Goal: Transaction & Acquisition: Book appointment/travel/reservation

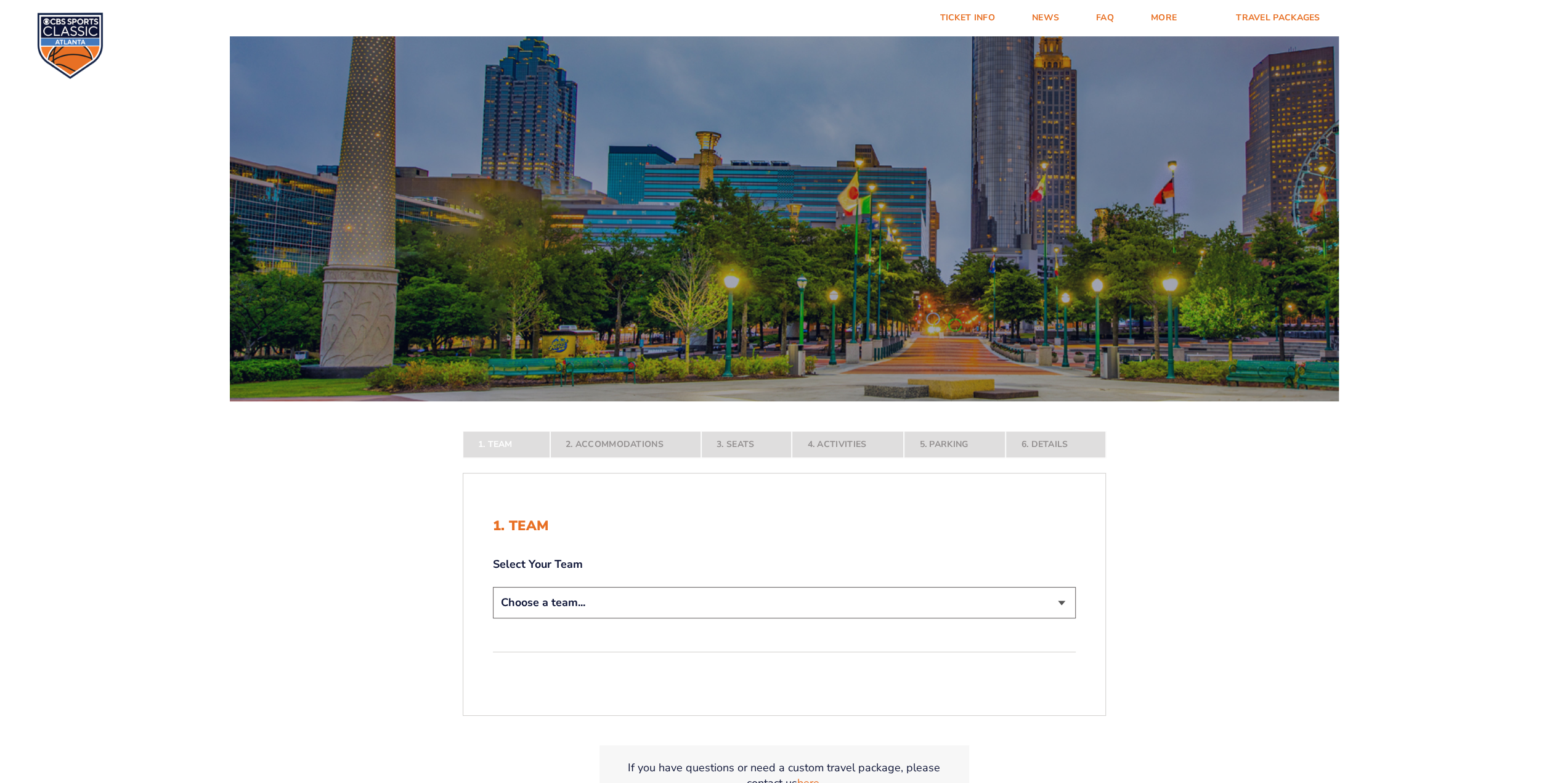
click at [663, 611] on select "Choose a team... [US_STATE] Wildcats [US_STATE] State Buckeyes [US_STATE] Tar H…" at bounding box center [784, 602] width 583 height 31
select select "12956"
click at [493, 618] on select "Choose a team... [US_STATE] Wildcats [US_STATE] State Buckeyes [US_STATE] Tar H…" at bounding box center [784, 602] width 583 height 31
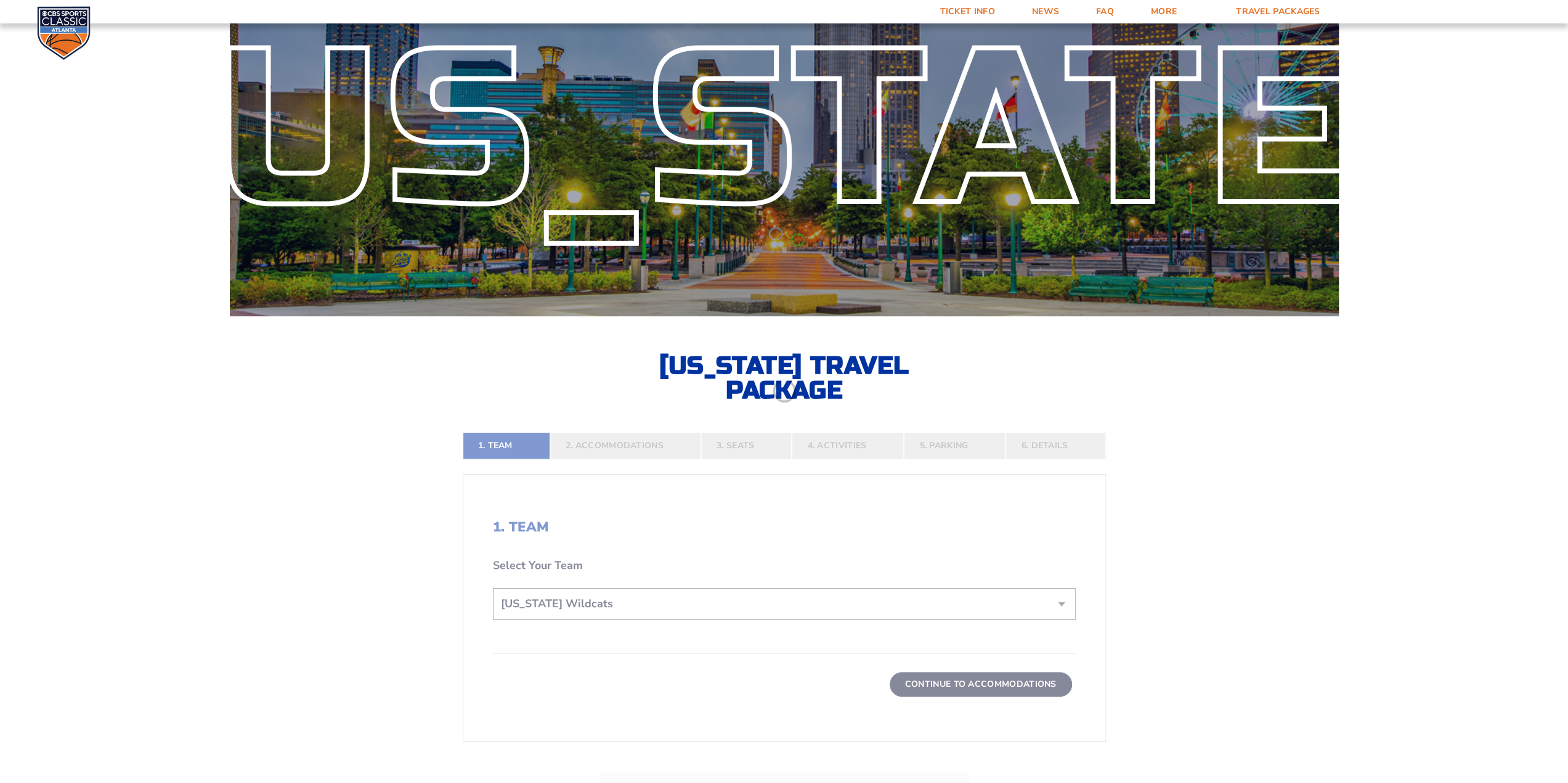
scroll to position [185, 0]
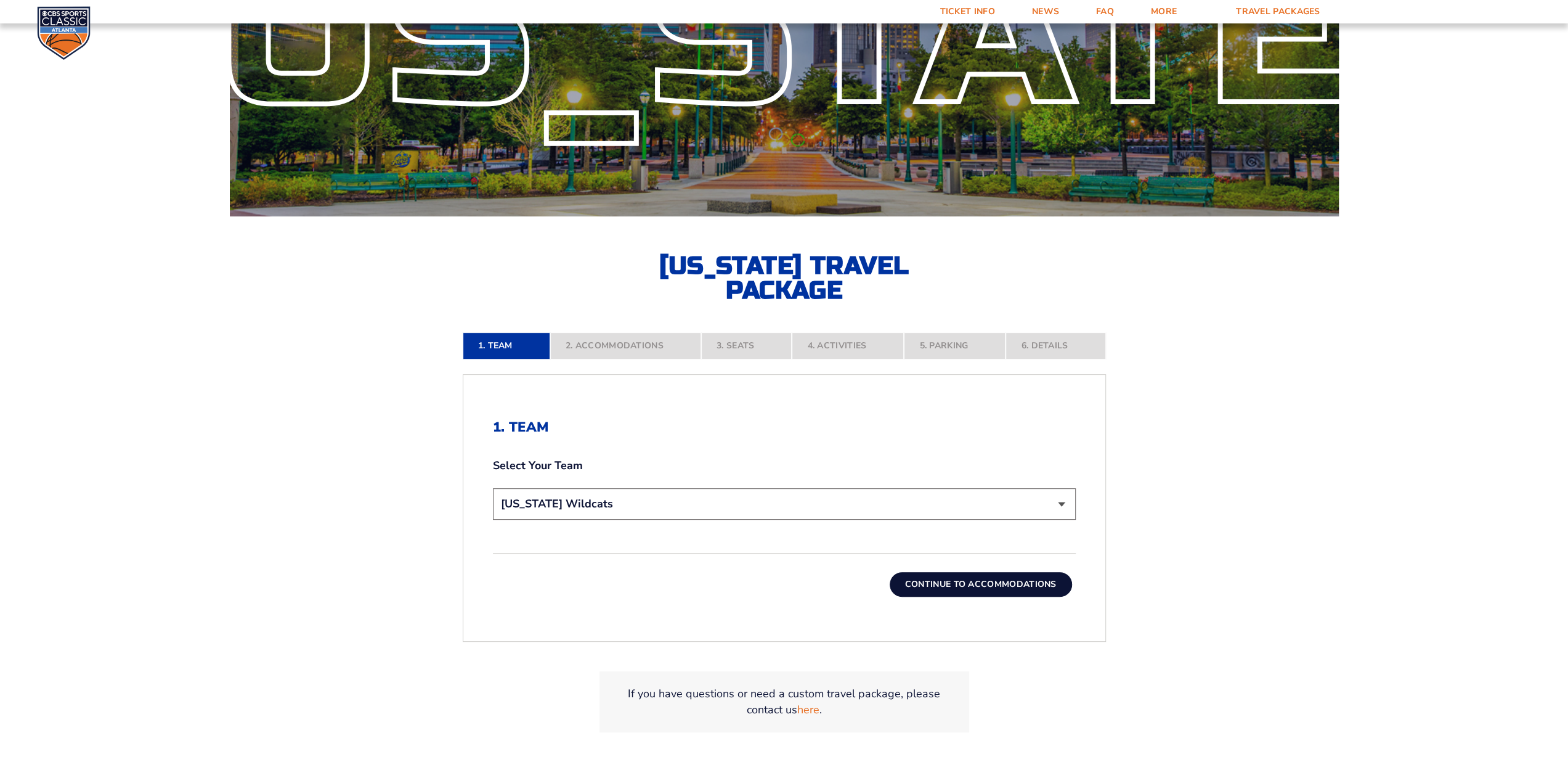
click at [971, 578] on button "Continue To Accommodations" at bounding box center [980, 584] width 182 height 24
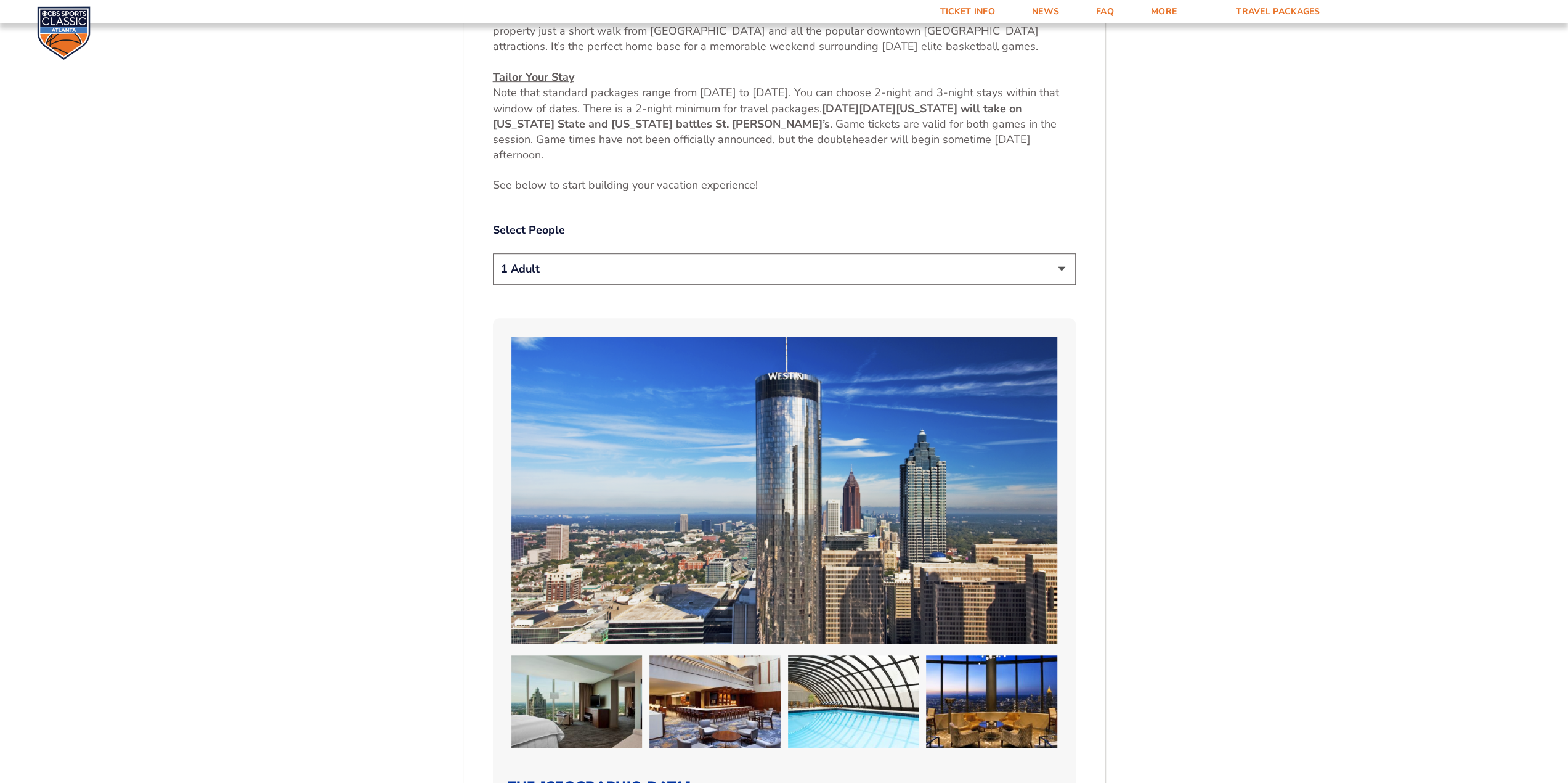
scroll to position [555, 0]
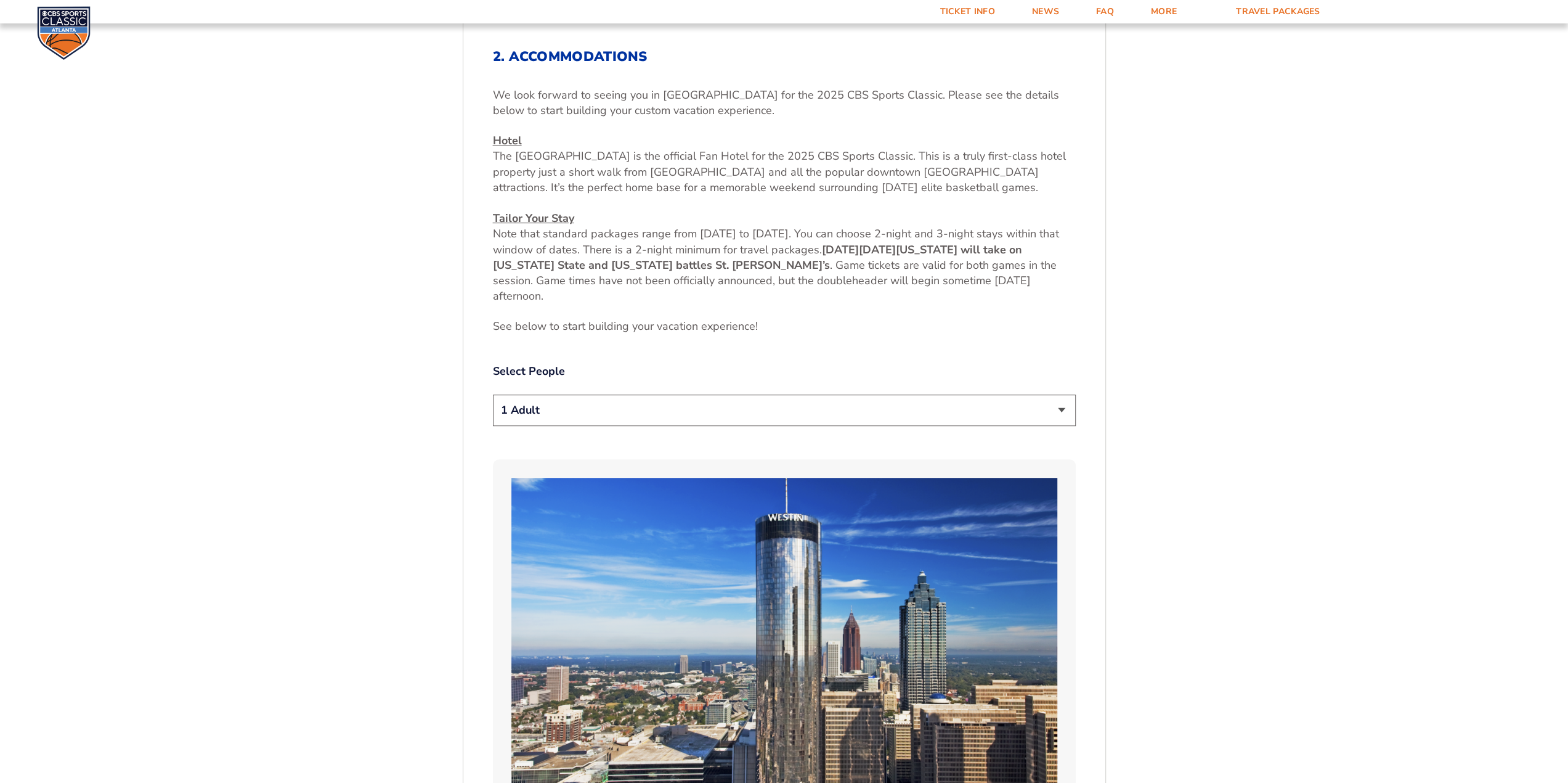
click at [635, 413] on select "1 Adult 2 Adults 3 Adults 4 Adults 2 Adults + 1 Child 2 Adults + 2 Children 2 A…" at bounding box center [784, 410] width 583 height 31
select select "2 Adults"
click at [493, 395] on select "1 Adult 2 Adults 3 Adults 4 Adults 2 Adults + 1 Child 2 Adults + 2 Children 2 A…" at bounding box center [784, 410] width 583 height 31
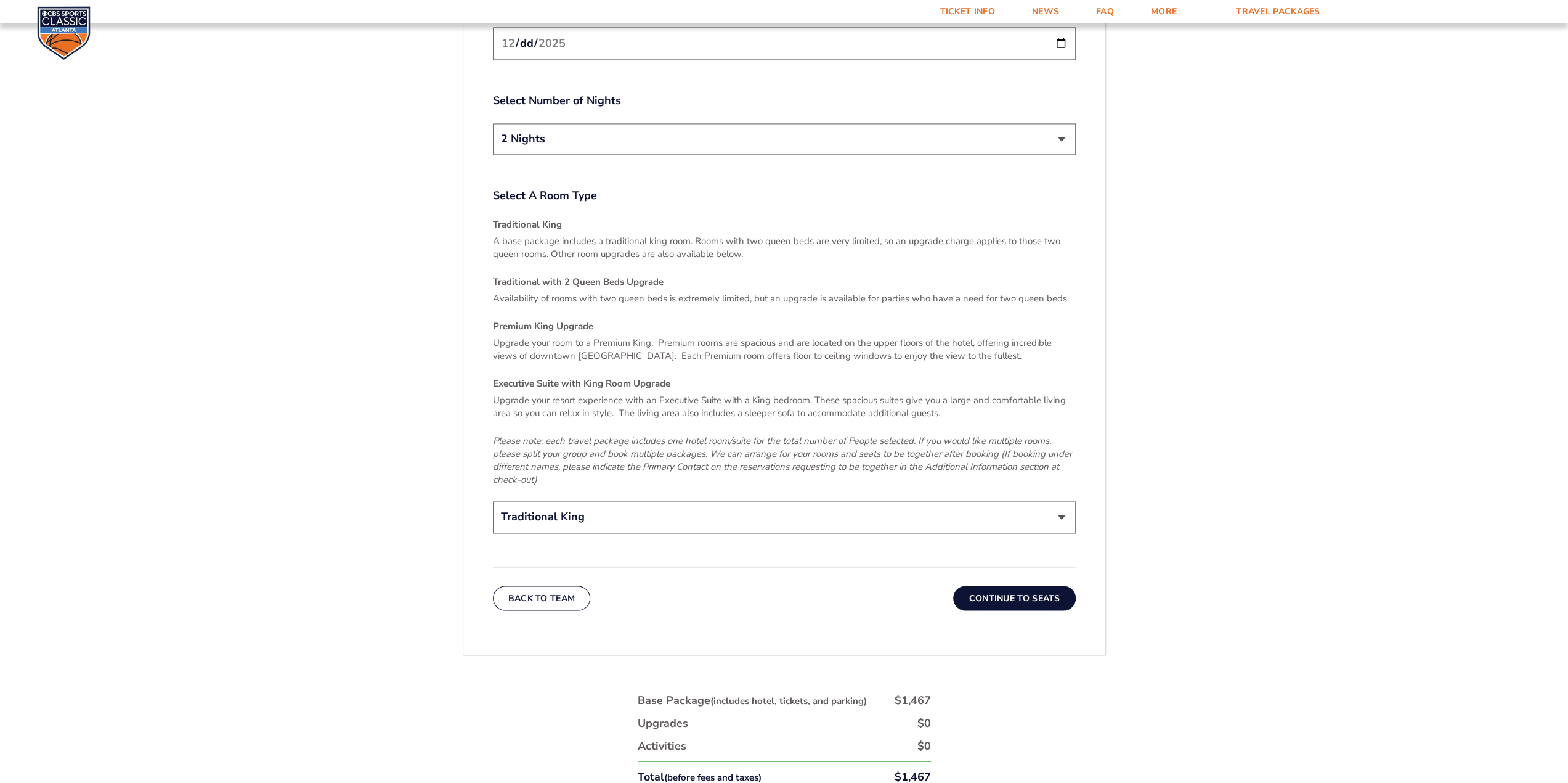
scroll to position [1850, 0]
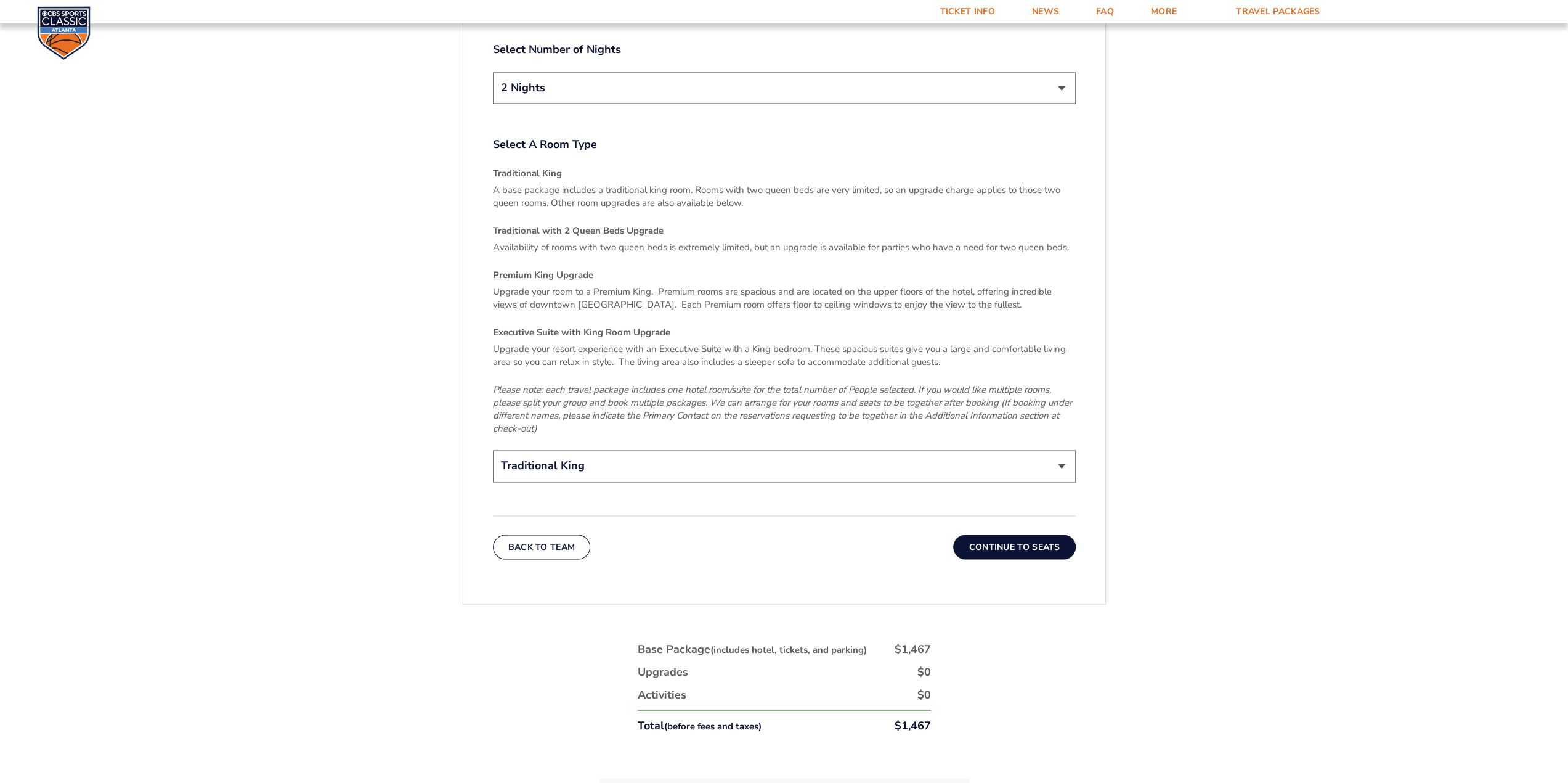
click at [982, 534] on button "Continue To Seats" at bounding box center [1014, 546] width 122 height 24
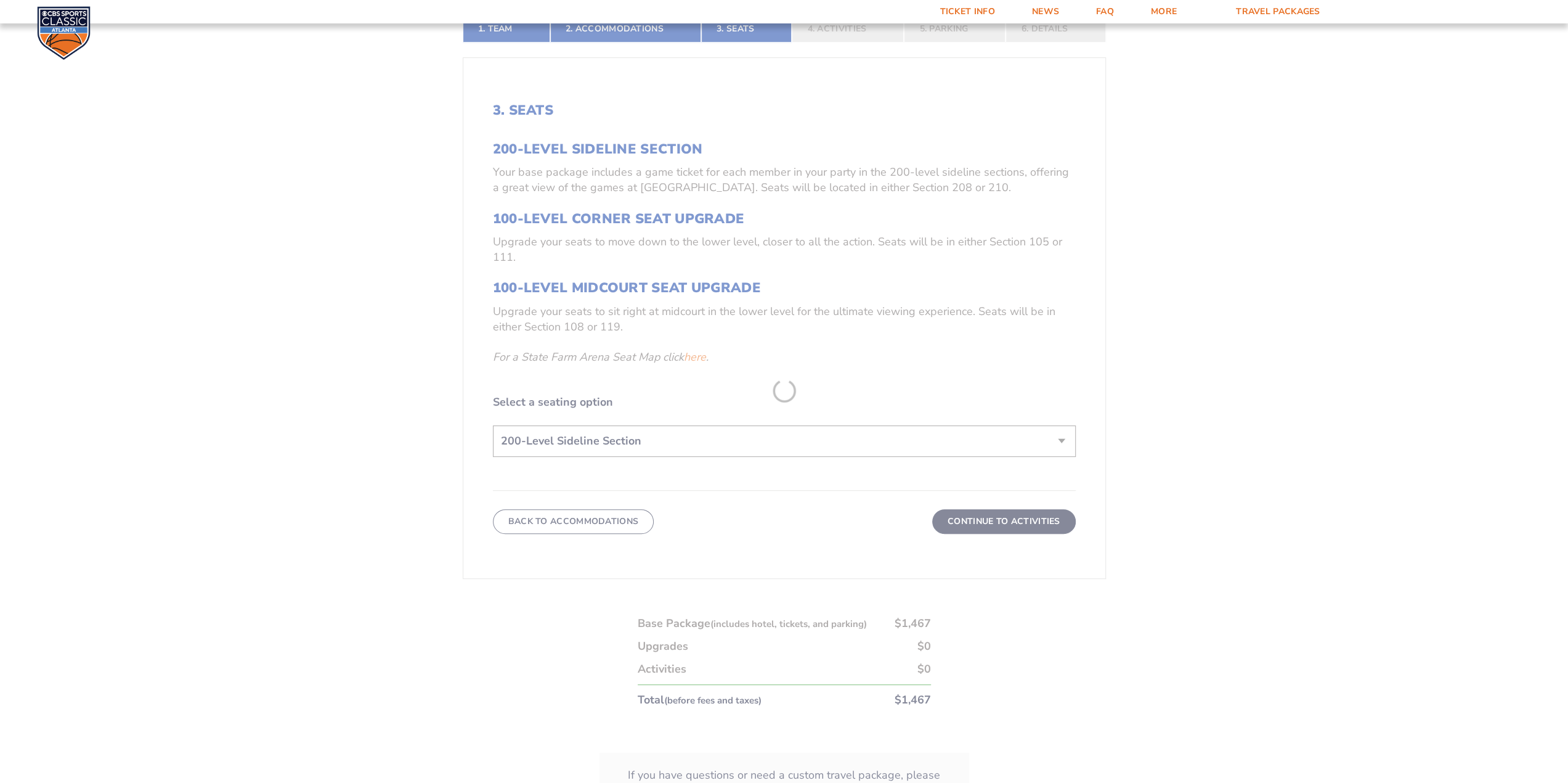
scroll to position [370, 0]
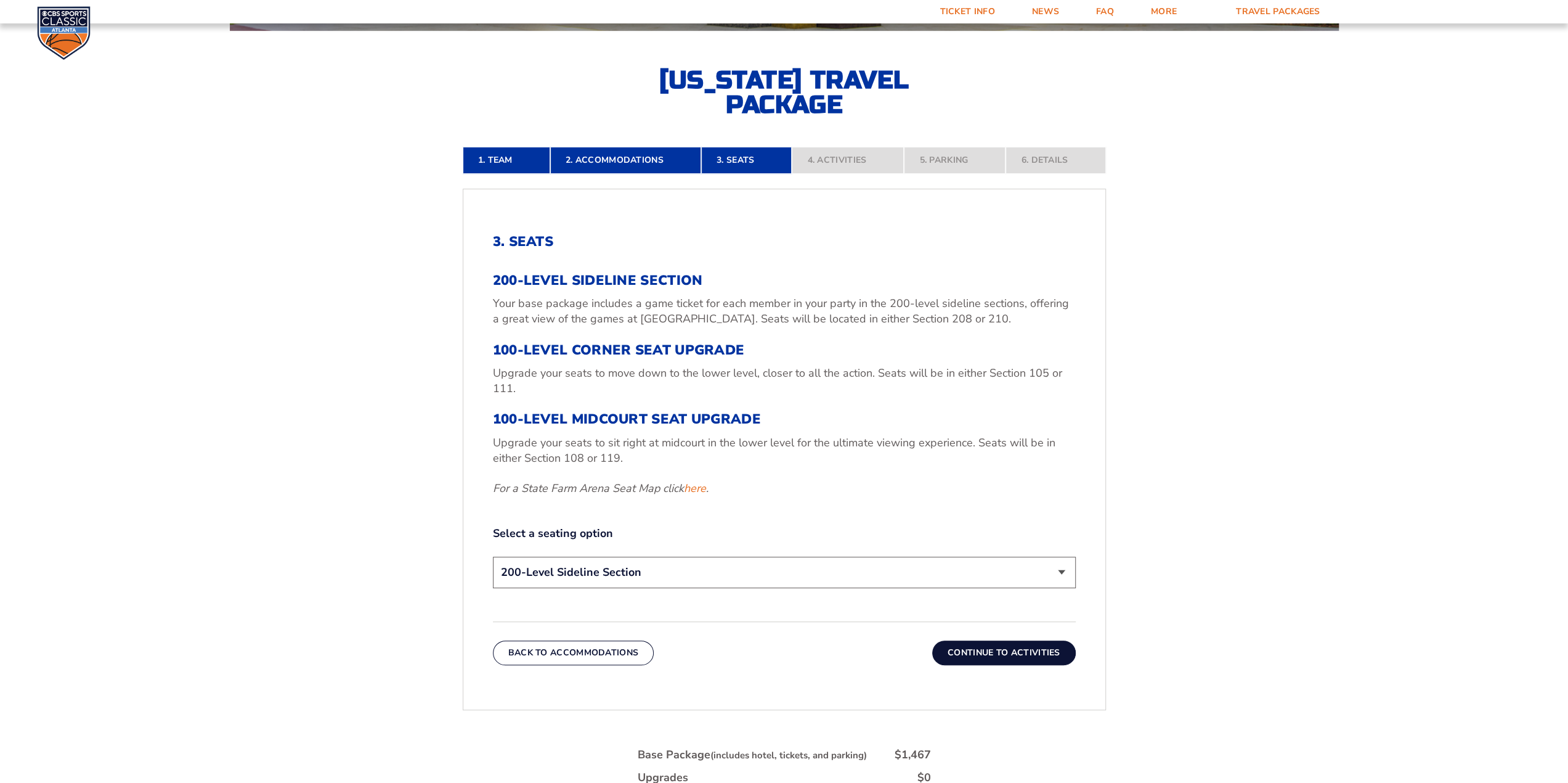
click at [853, 576] on select "200-Level Sideline Section 100-Level Corner Seat Upgrade (+$120 per person) 100…" at bounding box center [784, 572] width 583 height 31
click at [493, 557] on select "200-Level Sideline Section 100-Level Corner Seat Upgrade (+$120 per person) 100…" at bounding box center [784, 572] width 583 height 31
click at [1012, 659] on button "Continue To Activities" at bounding box center [1004, 652] width 144 height 24
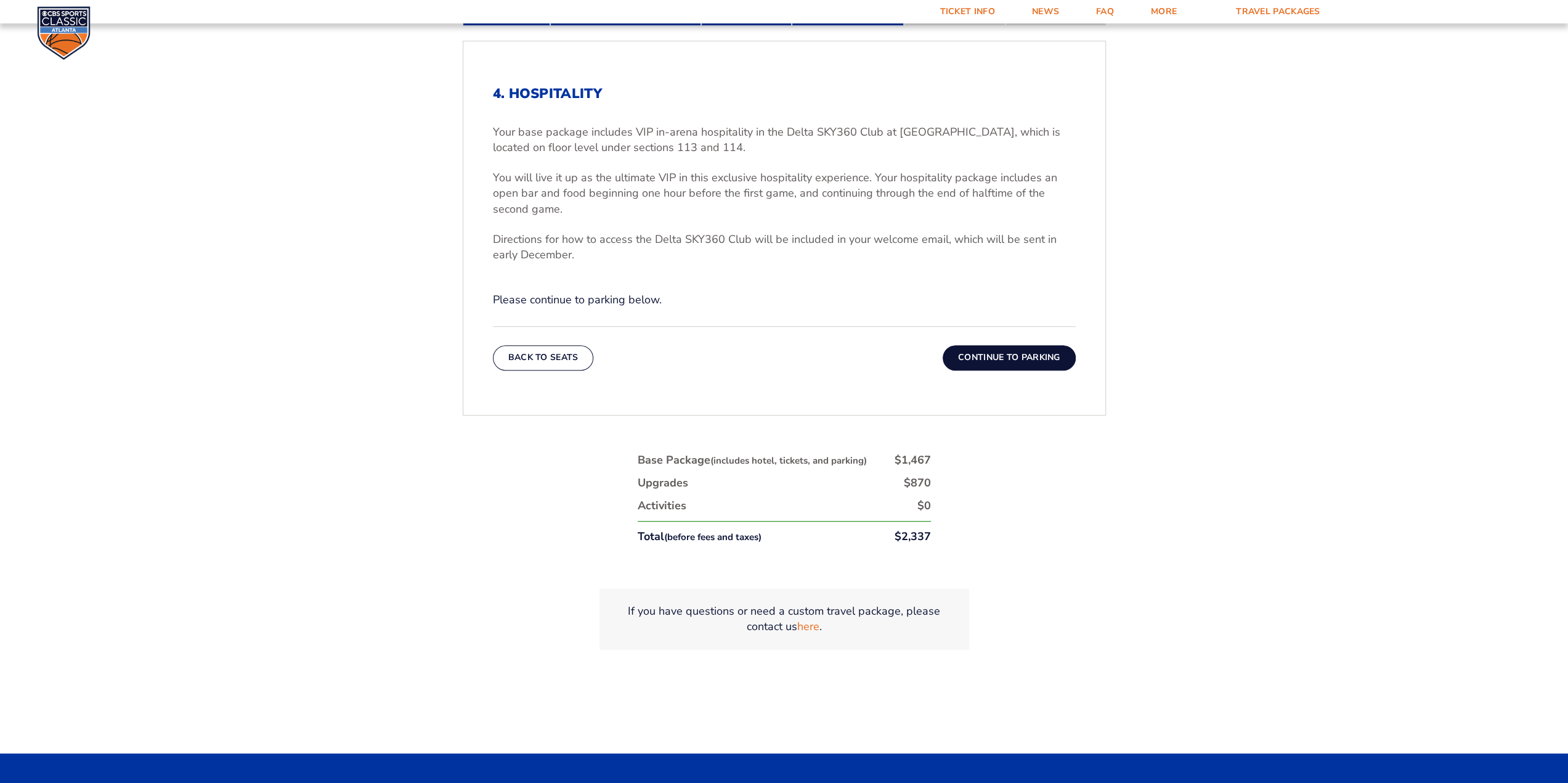
scroll to position [432, 0]
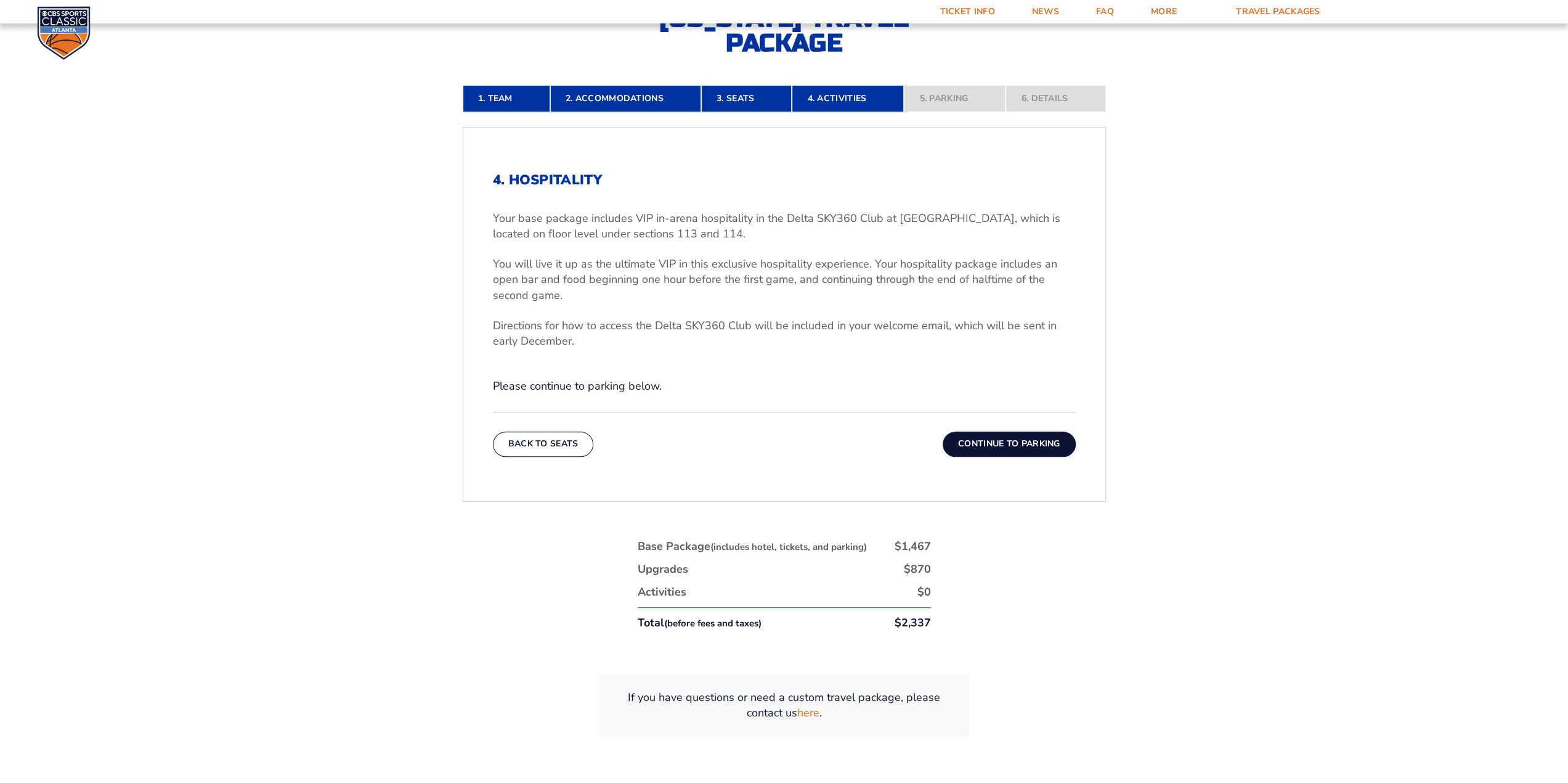
click at [980, 453] on button "Continue To Parking" at bounding box center [1009, 444] width 133 height 24
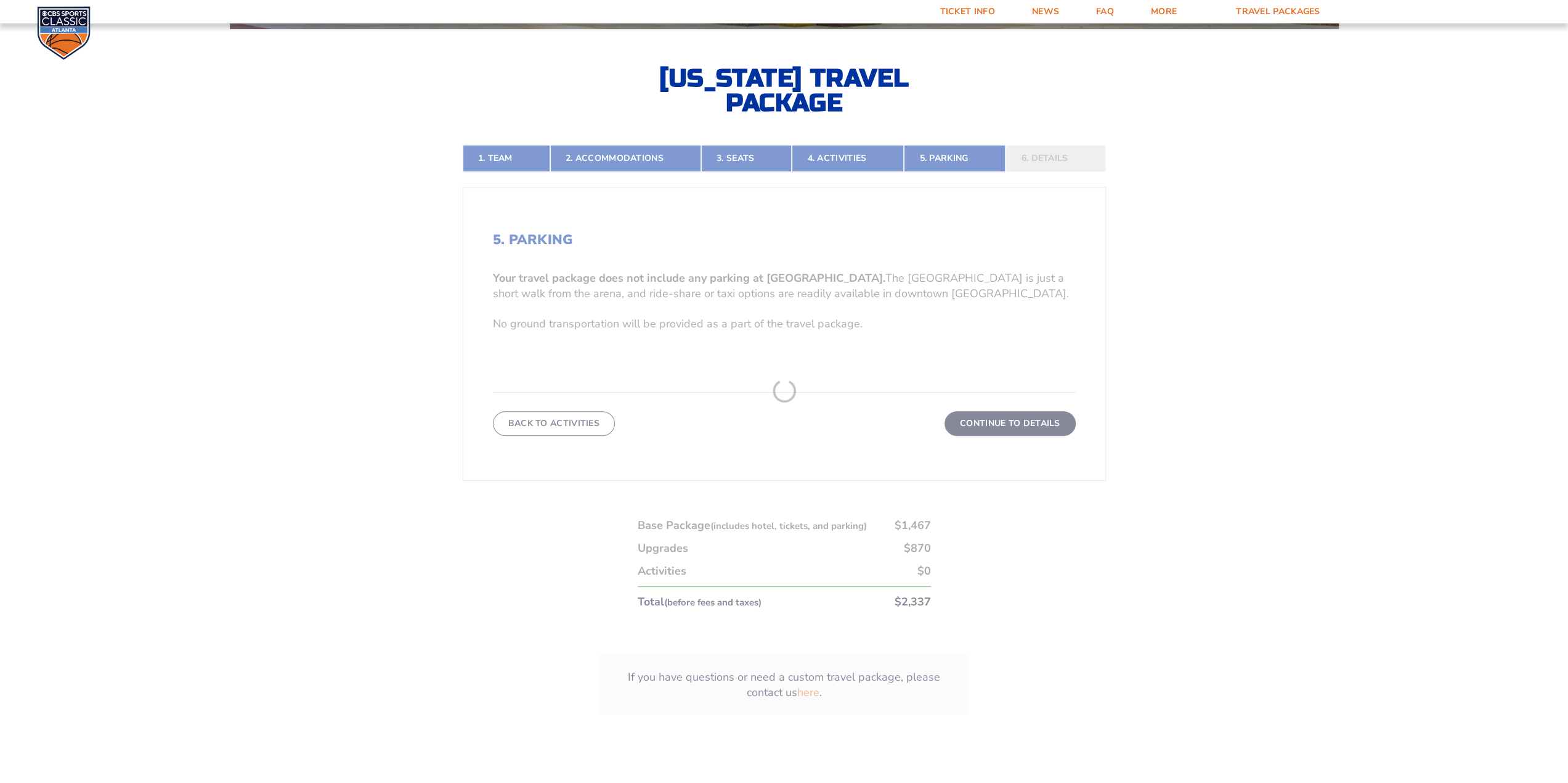
scroll to position [370, 0]
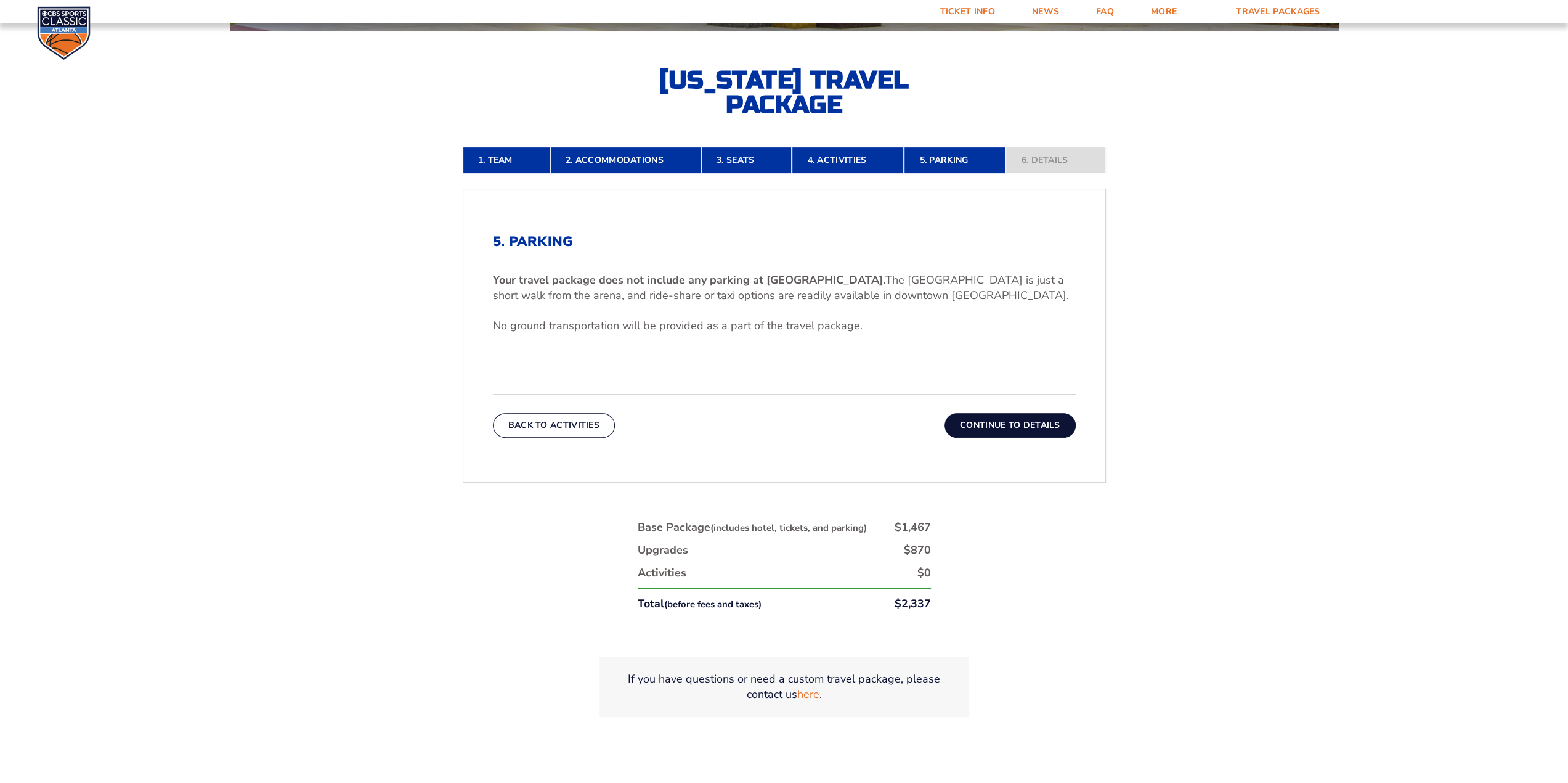
click at [982, 429] on button "Continue To Details" at bounding box center [1010, 425] width 131 height 24
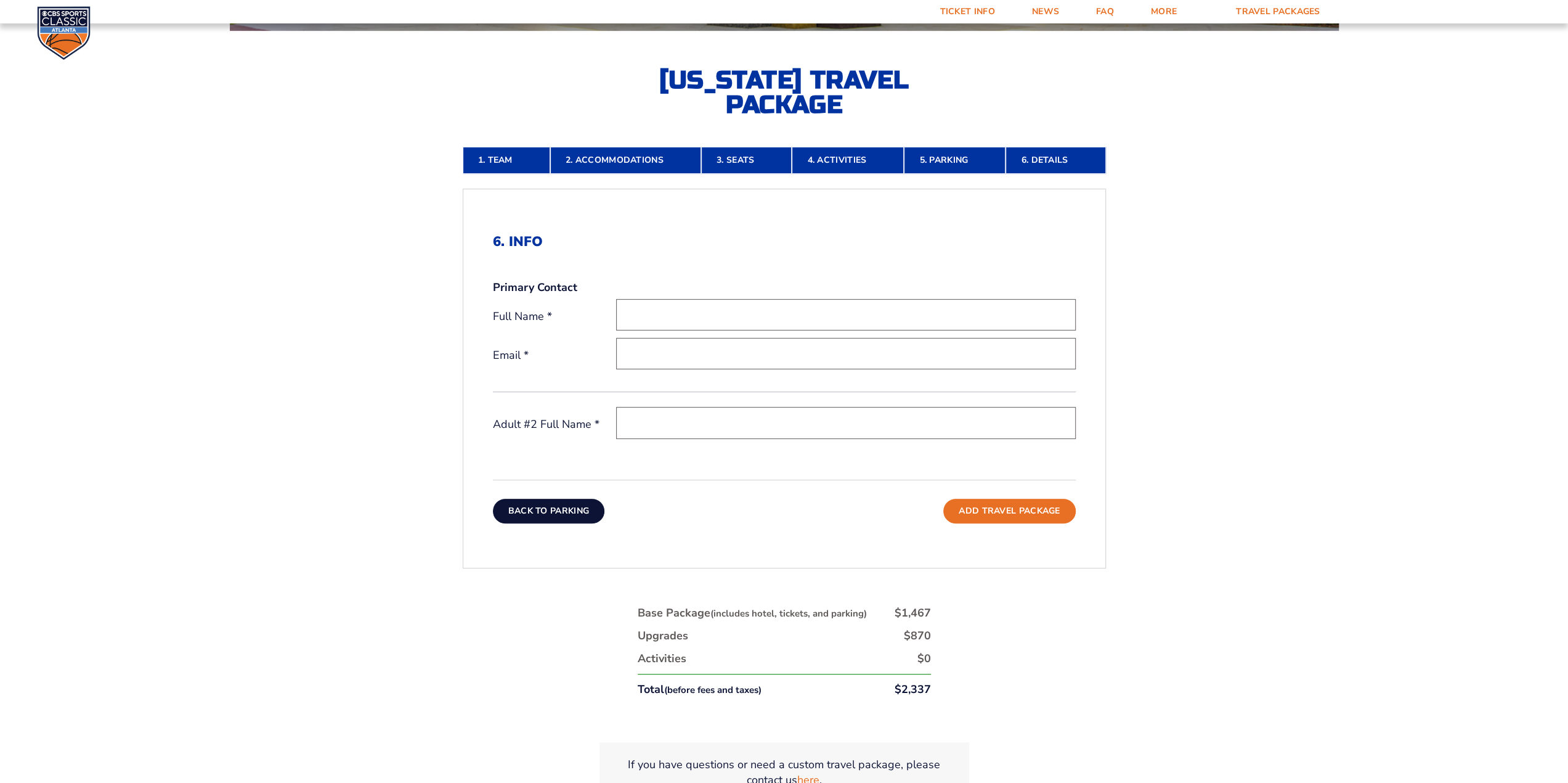
drag, startPoint x: 583, startPoint y: 490, endPoint x: 572, endPoint y: 500, distance: 14.9
click at [579, 494] on div "Back To Parking Add Travel Package" at bounding box center [784, 501] width 583 height 44
click at [572, 500] on button "Back To Parking" at bounding box center [549, 511] width 112 height 24
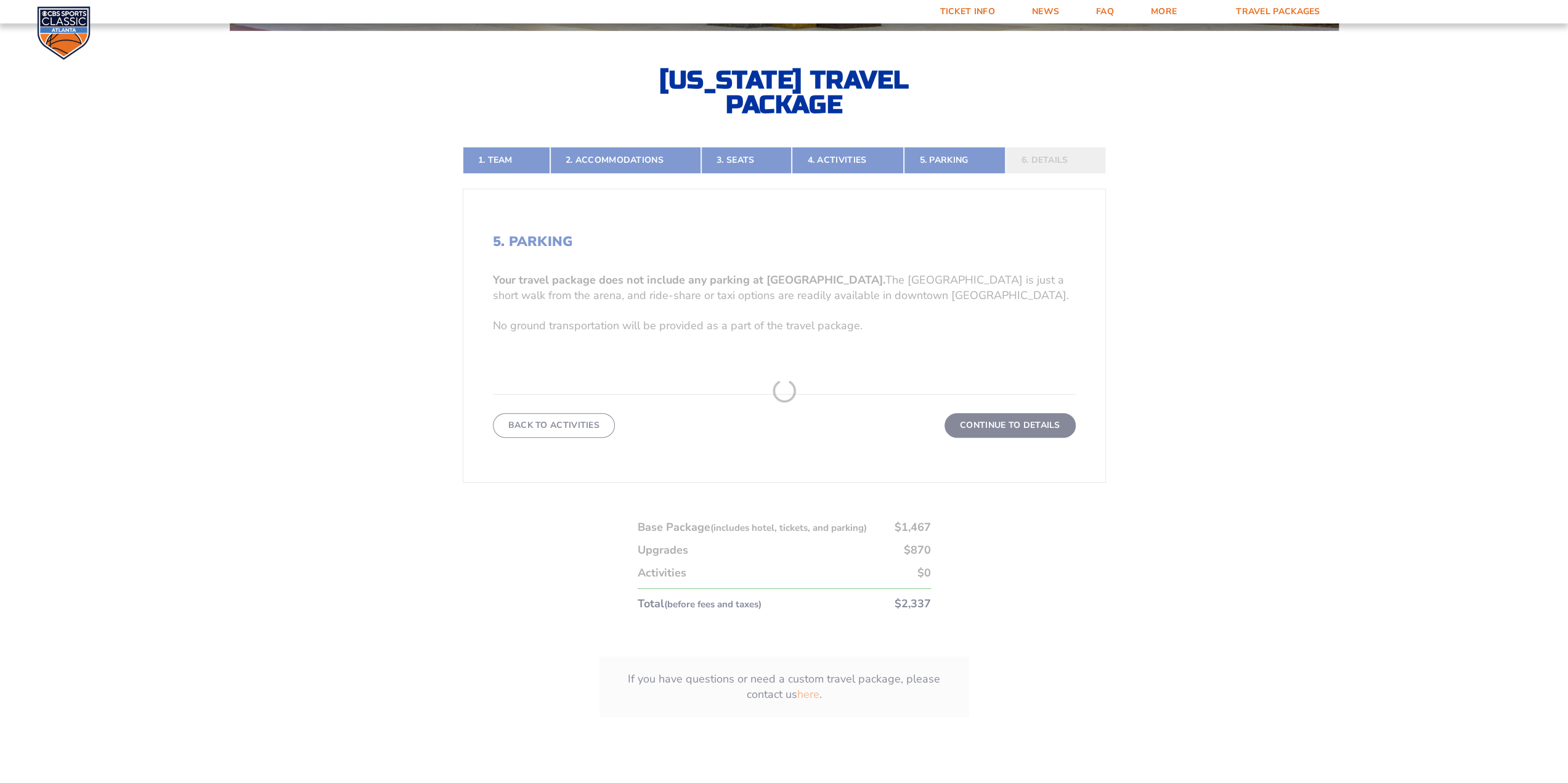
click at [572, 508] on form "[US_STATE] [US_STATE] Travel Package [US_STATE][GEOGRAPHIC_DATA] [US_STATE] Sta…" at bounding box center [784, 203] width 1568 height 1146
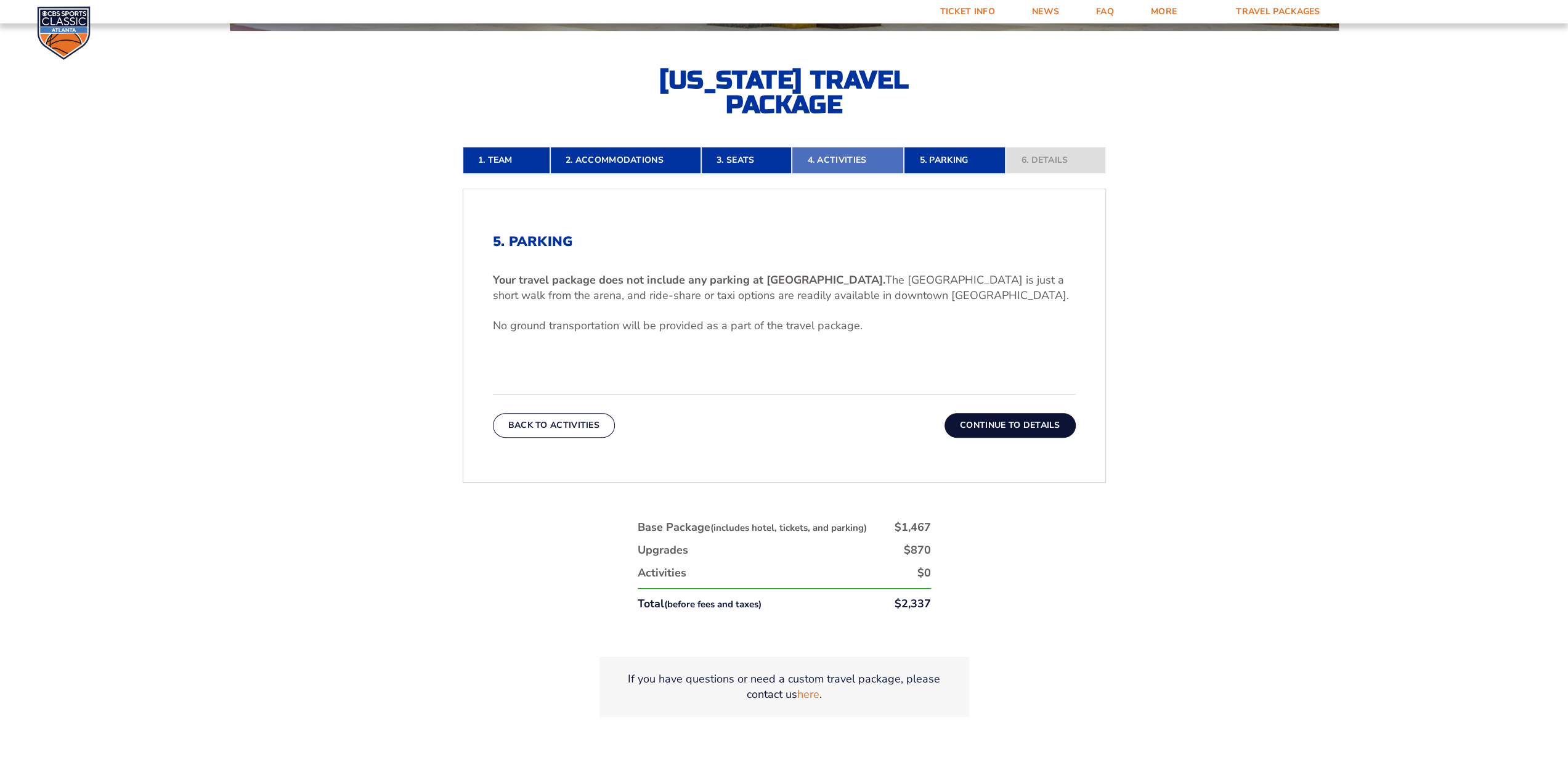
click at [823, 155] on link "4. Activities" at bounding box center [848, 160] width 112 height 27
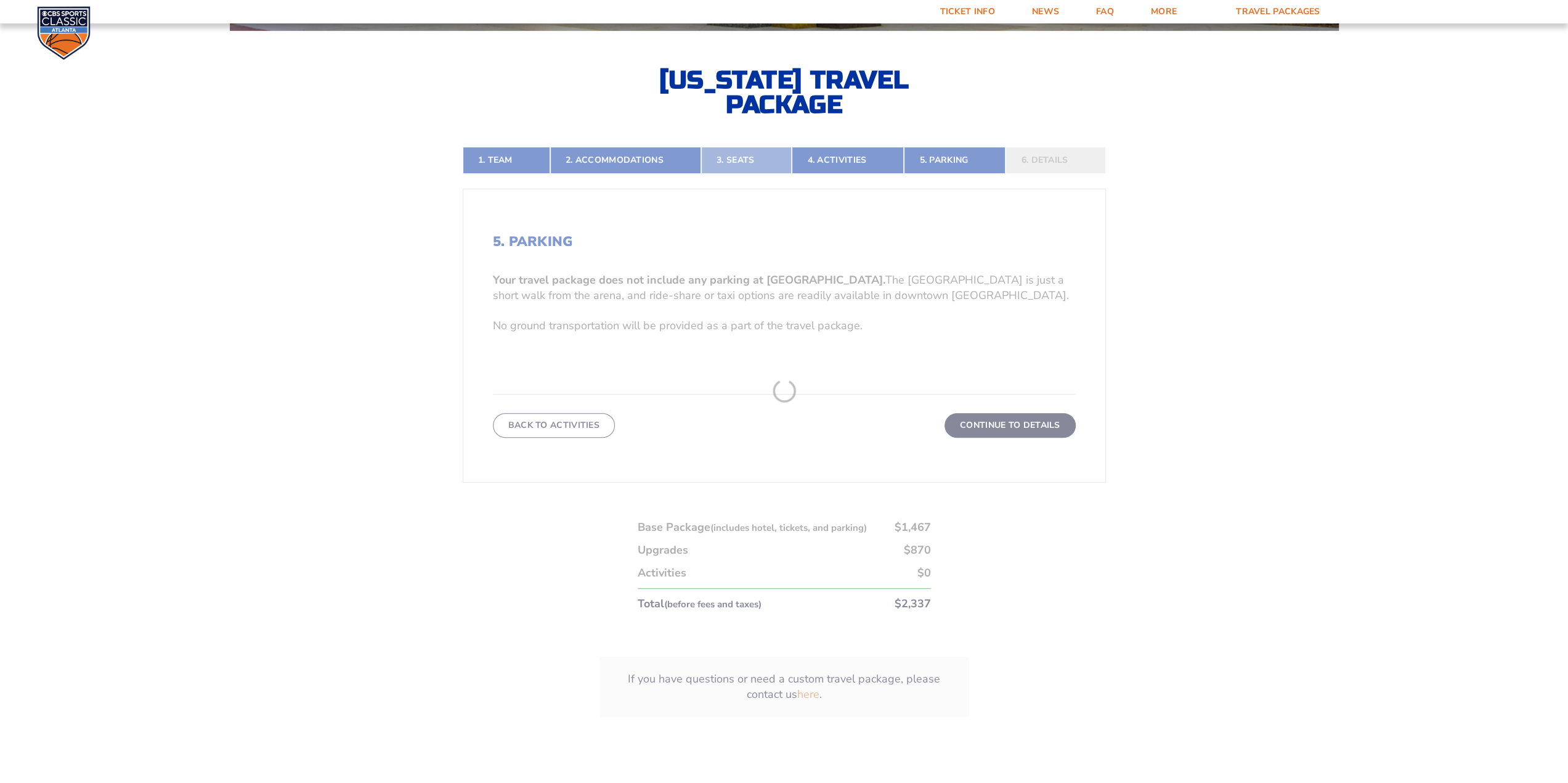
click at [761, 156] on link "3. Seats" at bounding box center [746, 160] width 91 height 27
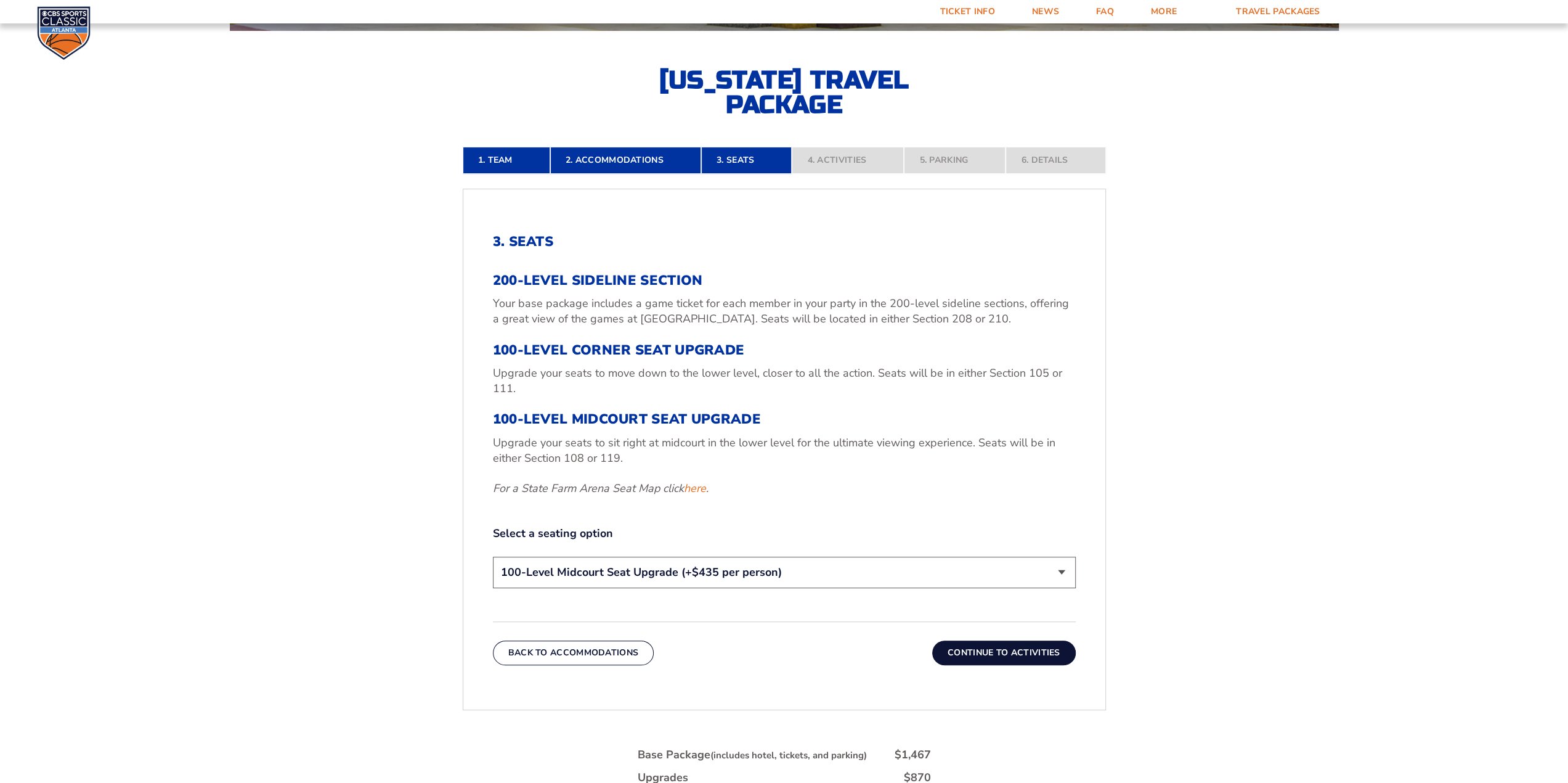
drag, startPoint x: 694, startPoint y: 536, endPoint x: 690, endPoint y: 560, distance: 24.3
click at [692, 543] on div "Select a seating option 200-Level Sideline Section 100-Level Corner Seat Upgrad…" at bounding box center [784, 559] width 583 height 66
click at [690, 561] on select "200-Level Sideline Section 100-Level Corner Seat Upgrade (+$120 per person) 100…" at bounding box center [784, 572] width 583 height 31
select select "100-Level Corner Seat Upgrade"
click at [493, 557] on select "200-Level Sideline Section 100-Level Corner Seat Upgrade (+$120 per person) 100…" at bounding box center [784, 572] width 583 height 31
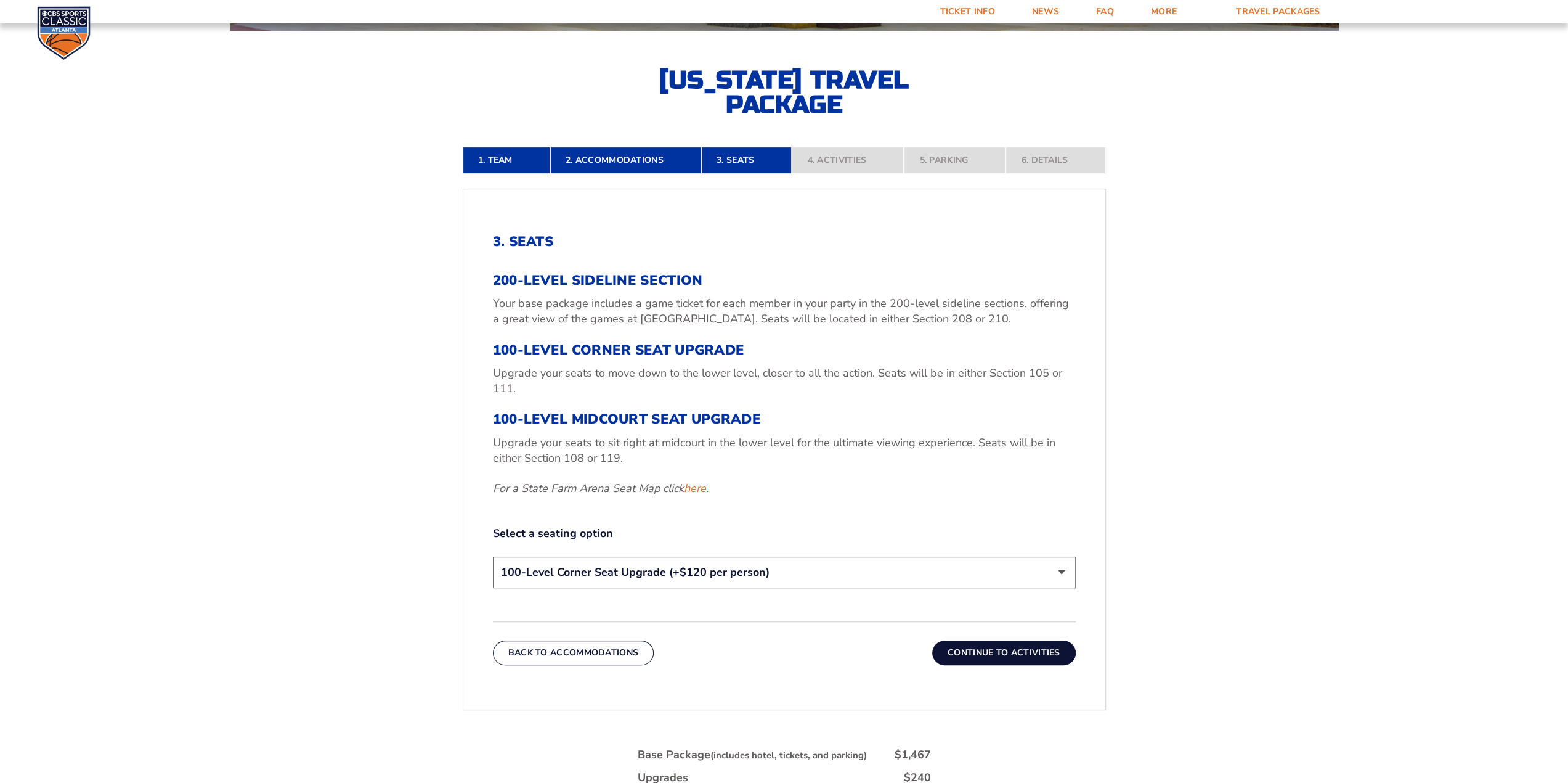
click at [1049, 650] on button "Continue To Activities" at bounding box center [1004, 652] width 144 height 24
